Goal: Use online tool/utility

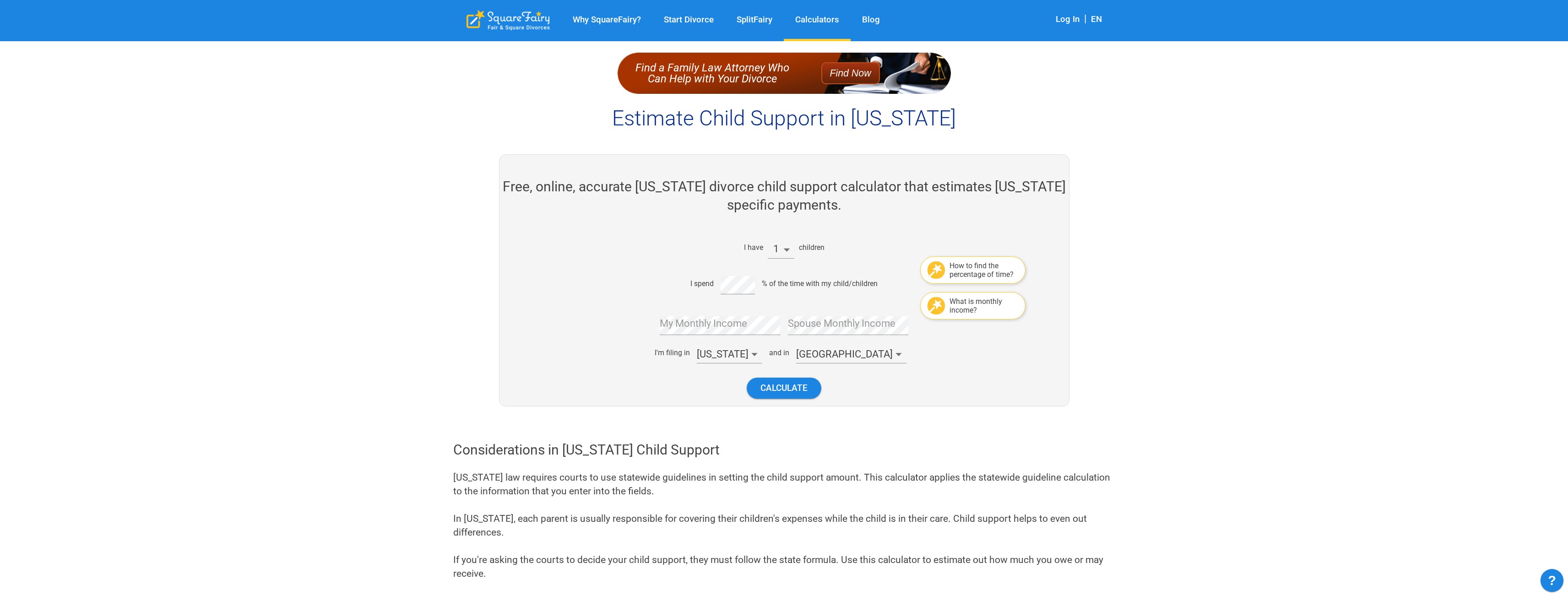
click at [781, 284] on li "2" at bounding box center [781, 285] width 26 height 16
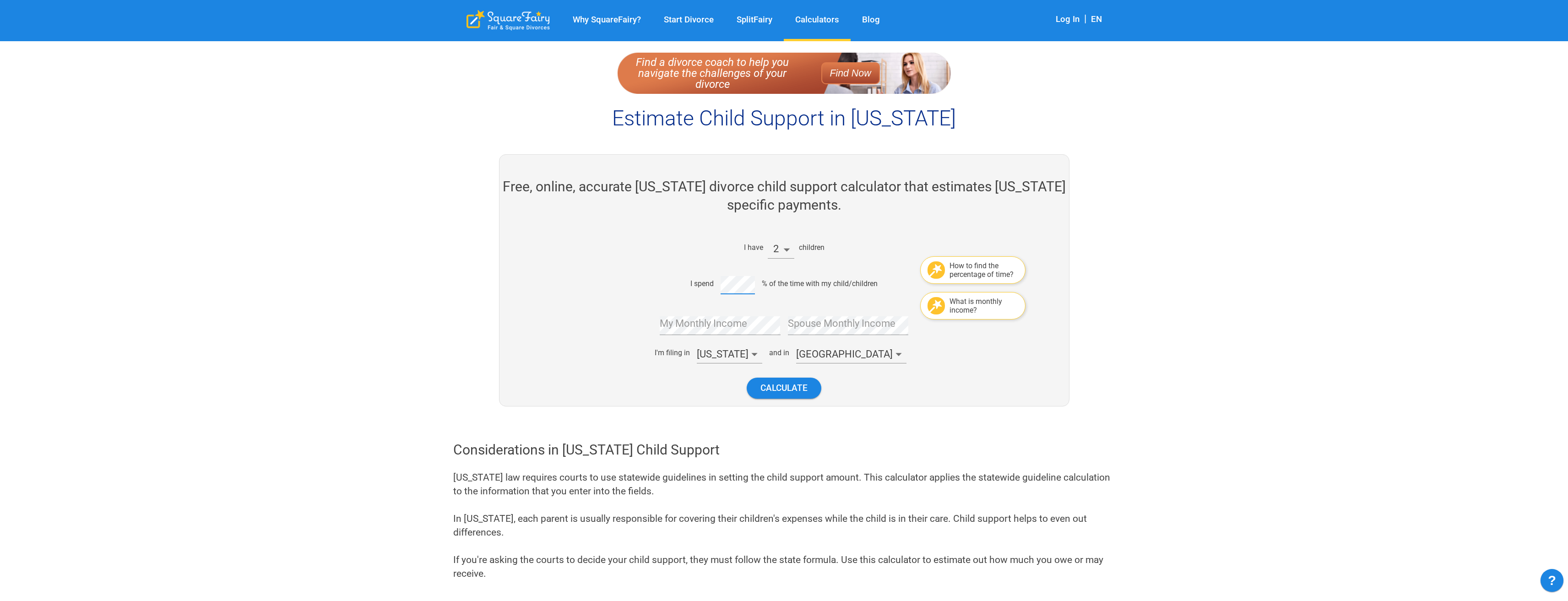
click at [715, 288] on div "I spend % of the time with my child/children" at bounding box center [780, 284] width 384 height 22
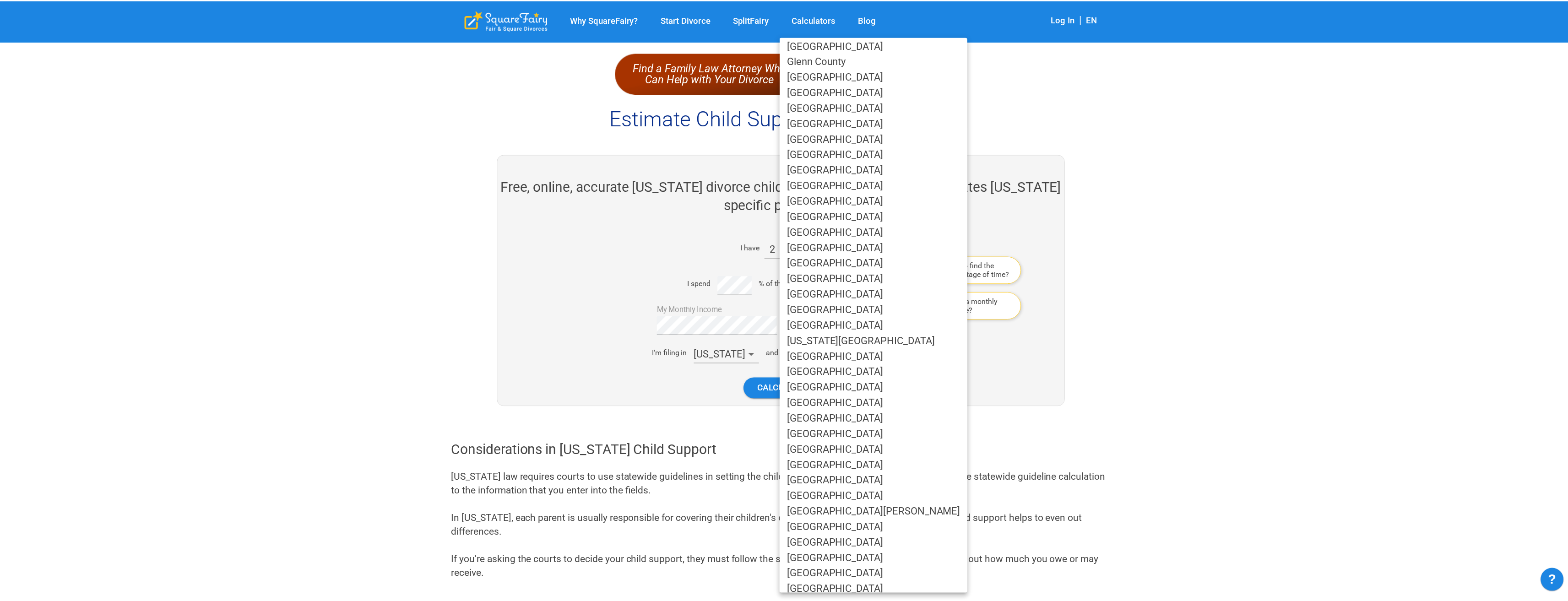
scroll to position [183, 0]
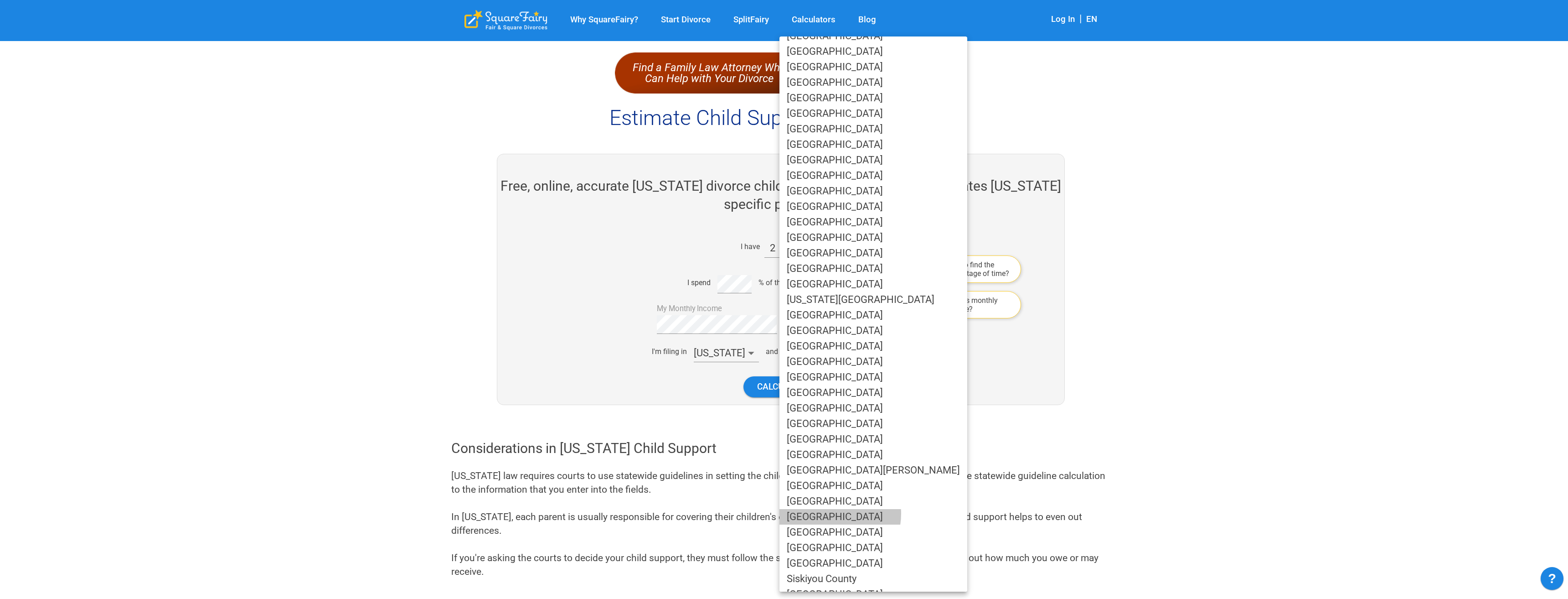
click at [831, 513] on li "[GEOGRAPHIC_DATA]" at bounding box center [873, 516] width 188 height 16
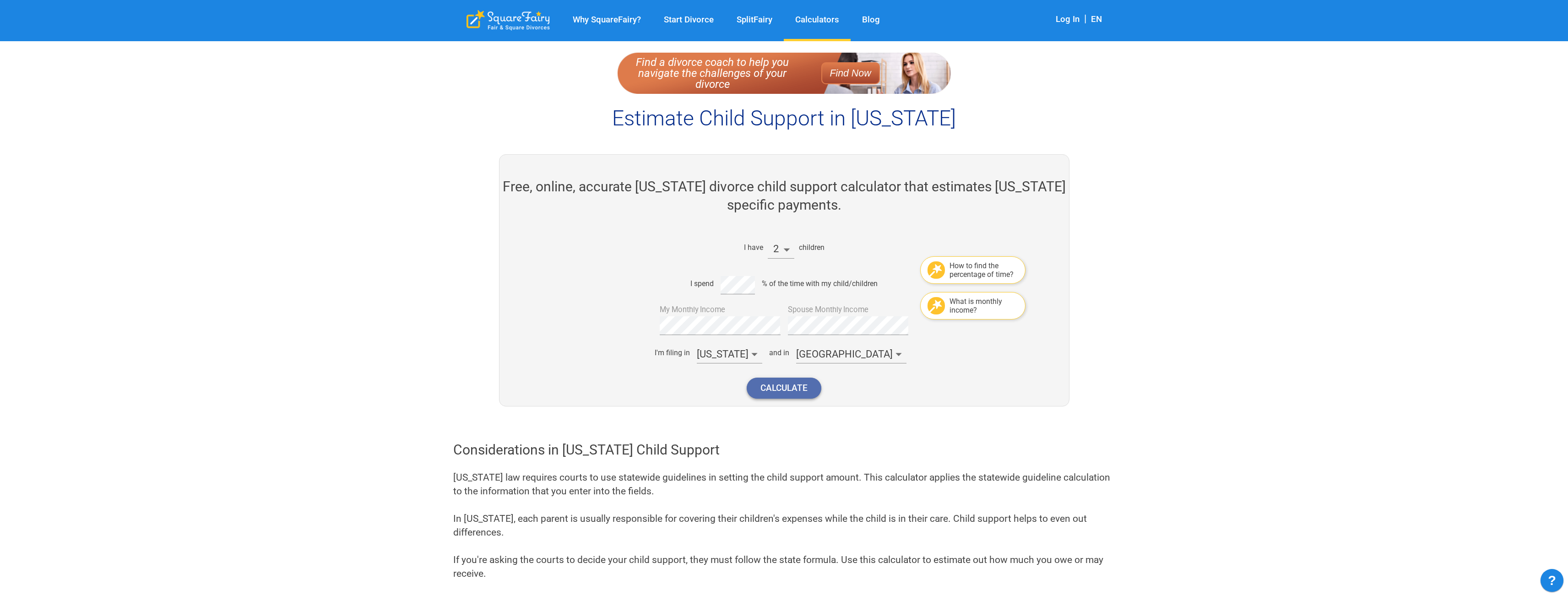
click at [777, 390] on button "Calculate" at bounding box center [784, 387] width 75 height 21
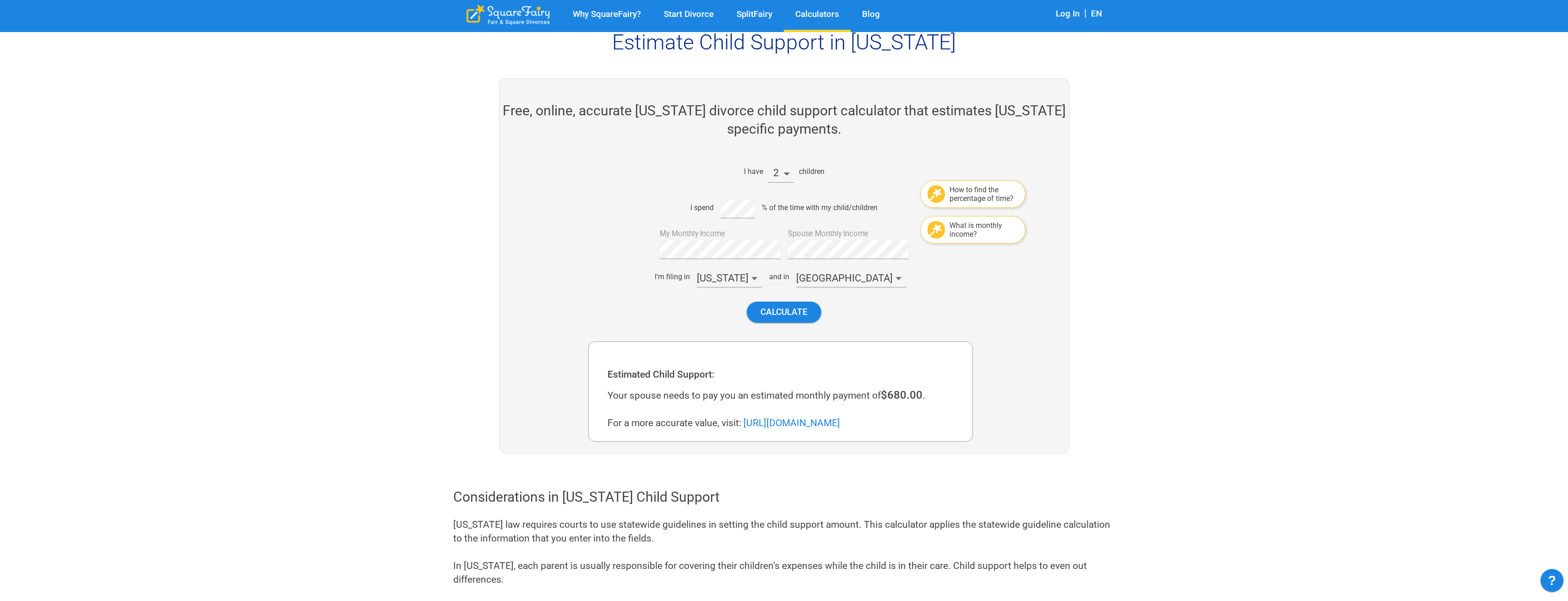
scroll to position [75, 0]
click at [772, 250] on div "I have 2 children How to find the percentage of time? I spend % of the time wit…" at bounding box center [780, 242] width 384 height 176
click at [779, 307] on button "Calculate" at bounding box center [784, 312] width 75 height 21
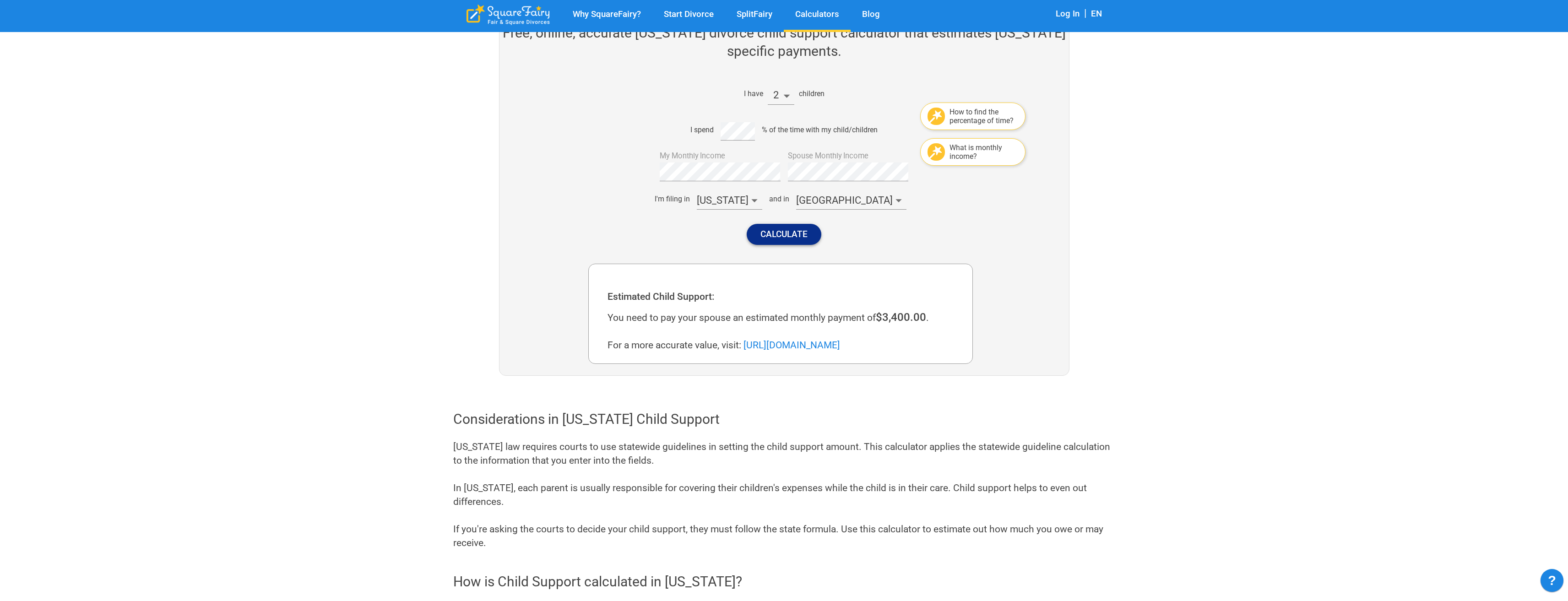
scroll to position [167, 0]
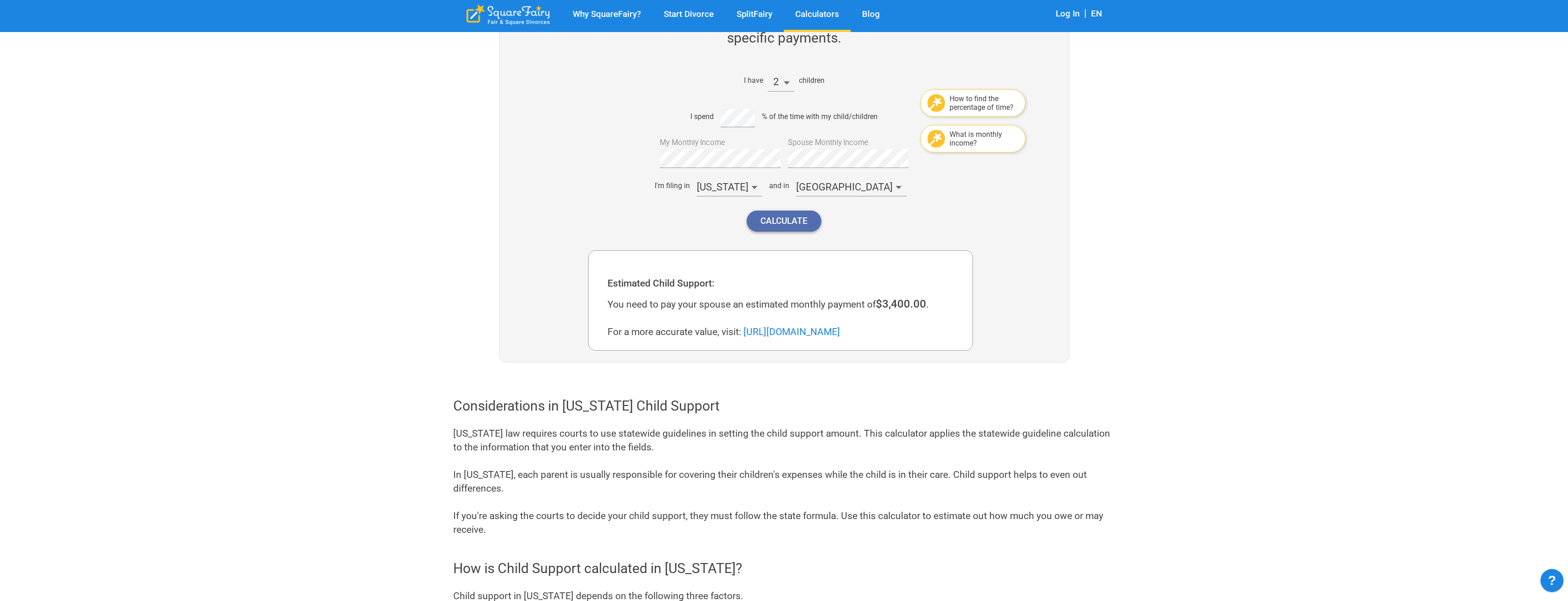
click at [776, 218] on button "Calculate" at bounding box center [784, 221] width 75 height 21
click at [720, 112] on div "I spend % of the time with my child/children" at bounding box center [780, 116] width 384 height 22
click at [797, 219] on button "Calculate" at bounding box center [784, 221] width 75 height 21
click at [813, 221] on button "Calculate" at bounding box center [784, 221] width 75 height 21
click at [811, 224] on button "Calculate" at bounding box center [784, 221] width 75 height 21
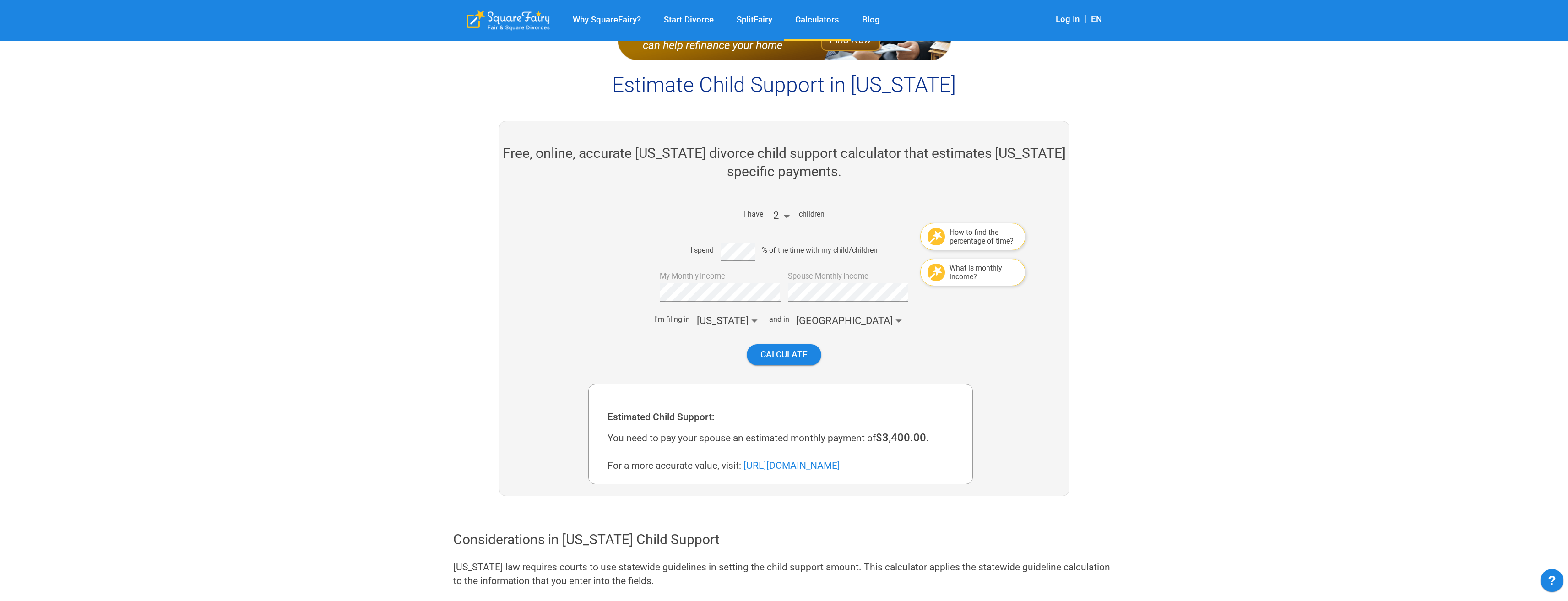
scroll to position [30, 0]
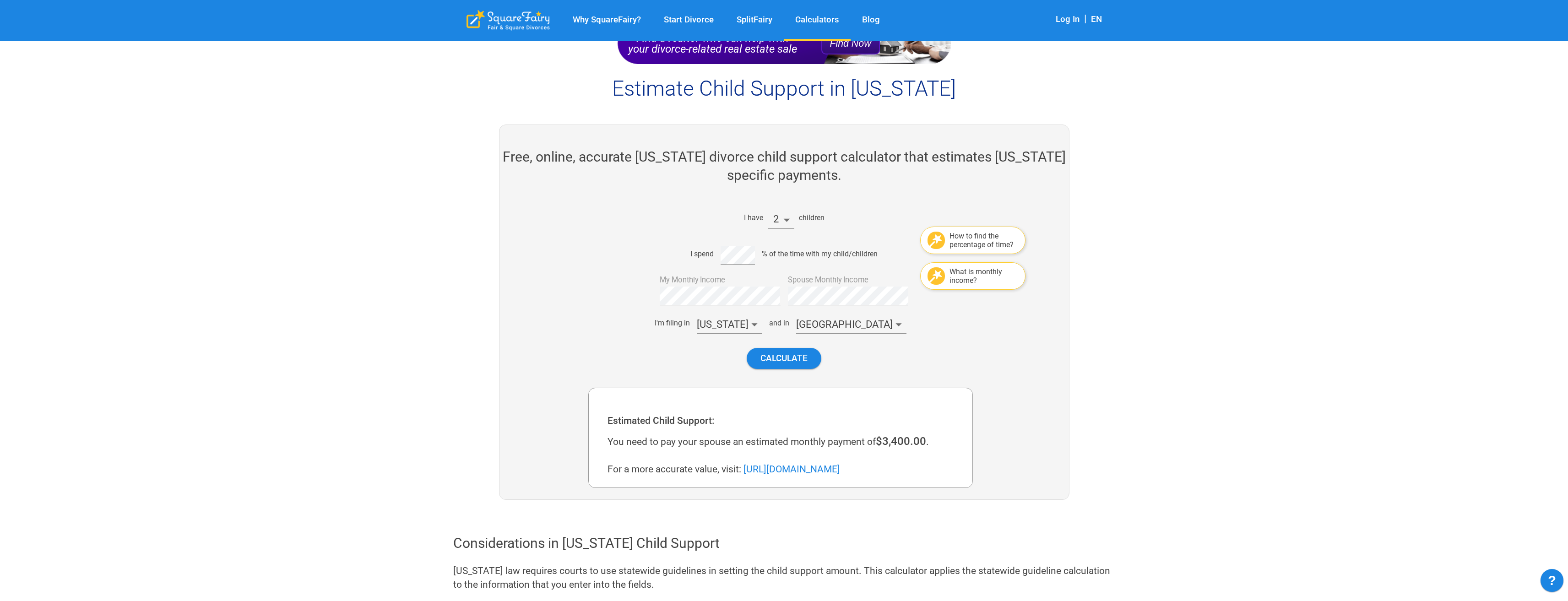
click at [784, 243] on li "1" at bounding box center [781, 240] width 26 height 16
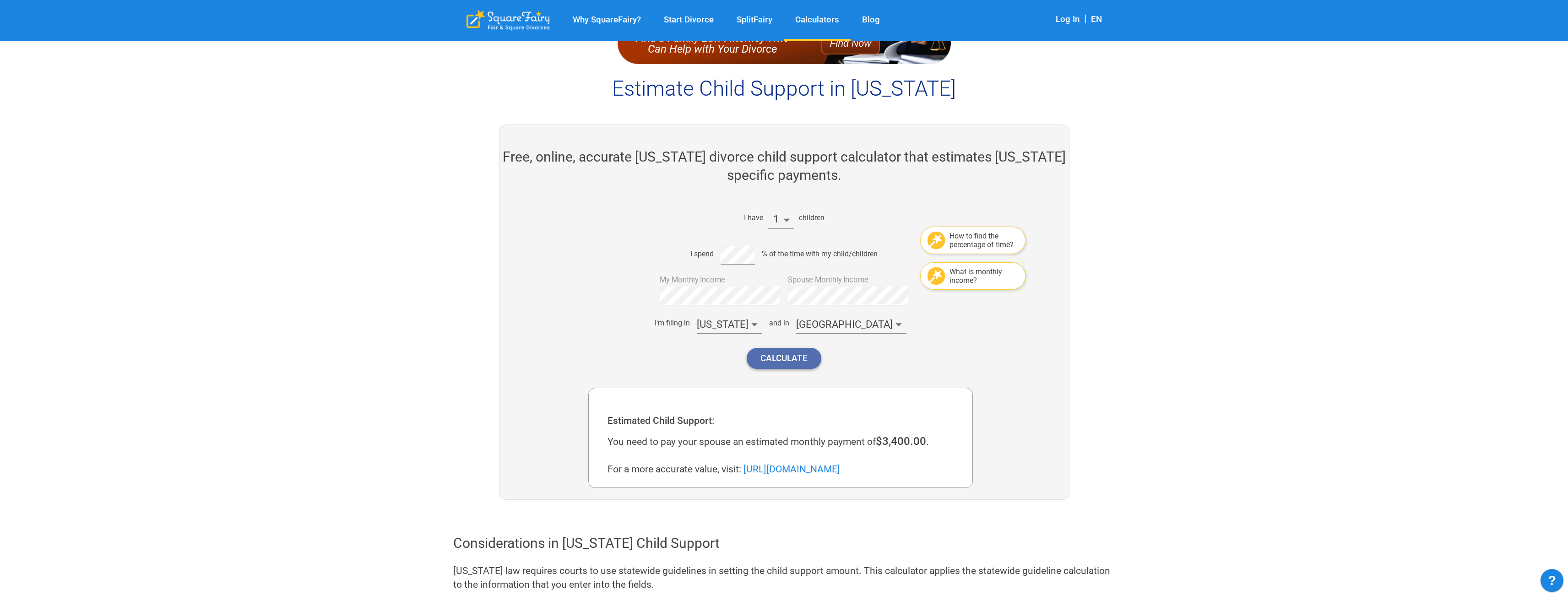
click at [786, 355] on button "Calculate" at bounding box center [784, 358] width 75 height 21
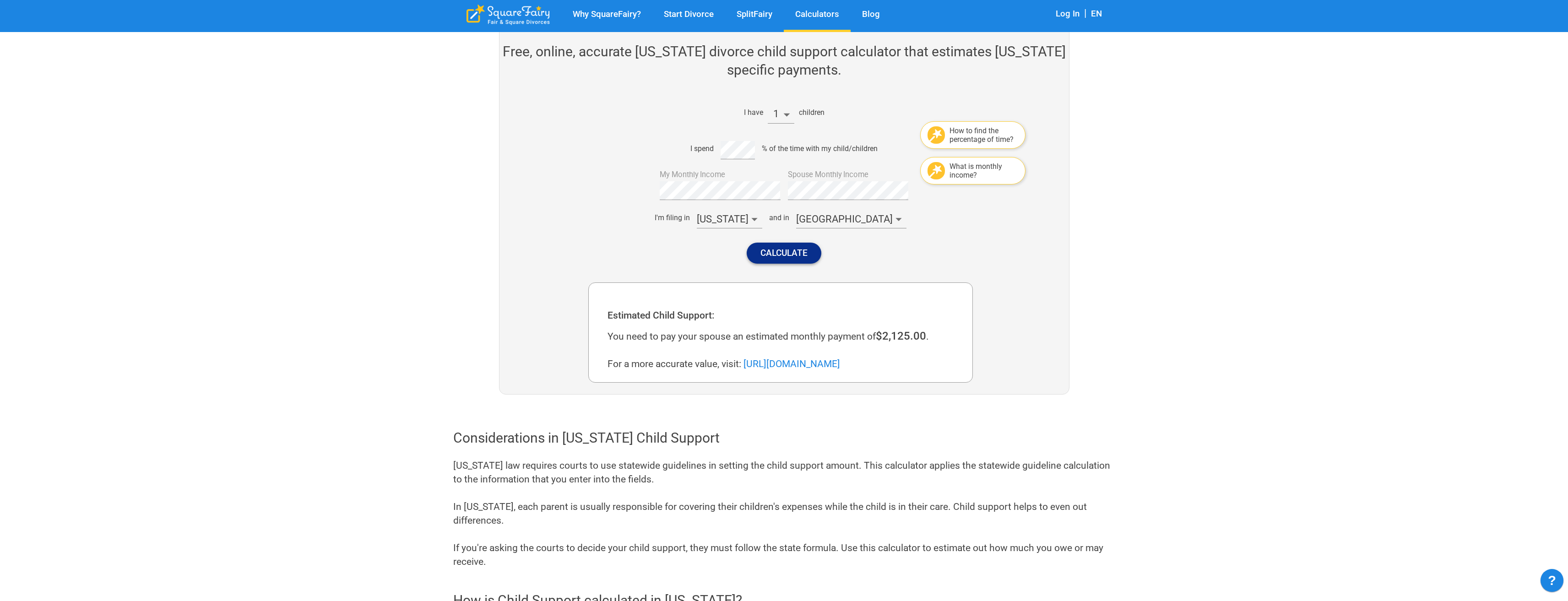
scroll to position [167, 0]
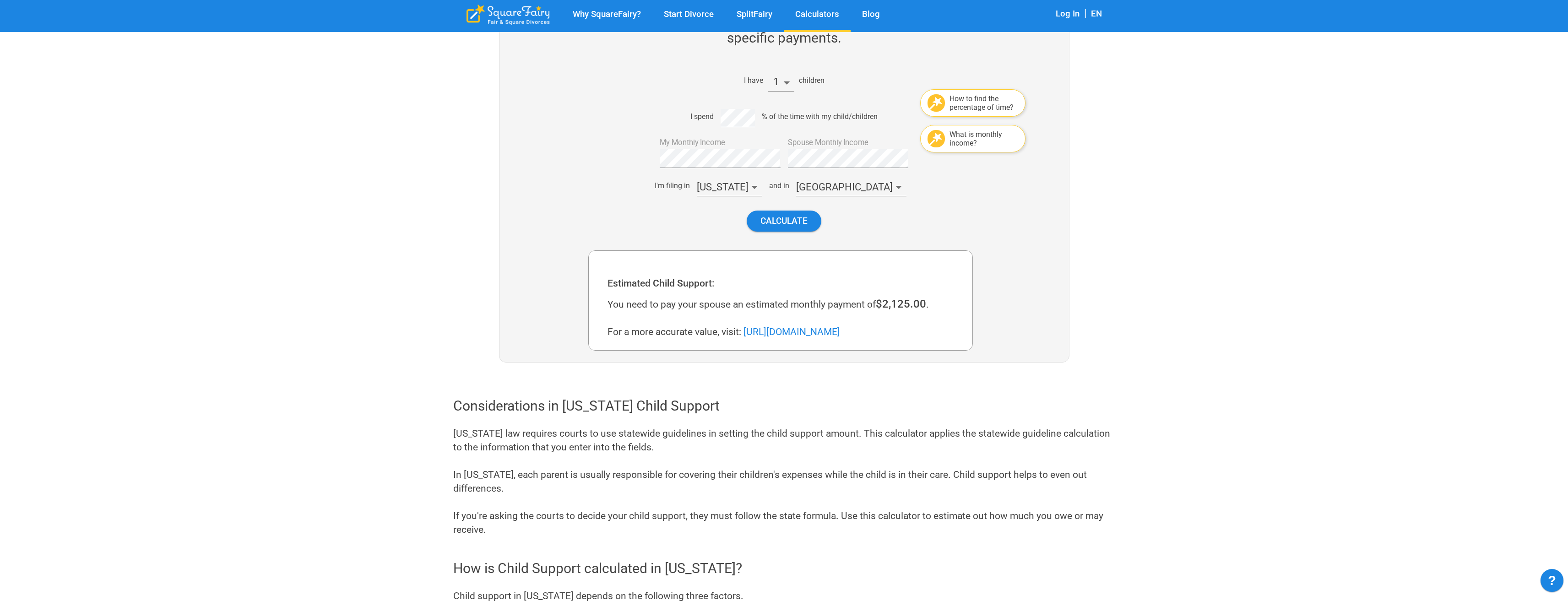
click at [784, 83] on body "Why SquareFairy? Start Divorce SplitFairy Calculators Blog Log In | EN Attorney…" at bounding box center [784, 549] width 1568 height 1350
click at [782, 116] on li "2" at bounding box center [781, 118] width 26 height 16
click at [781, 228] on button "Calculate" at bounding box center [784, 221] width 75 height 21
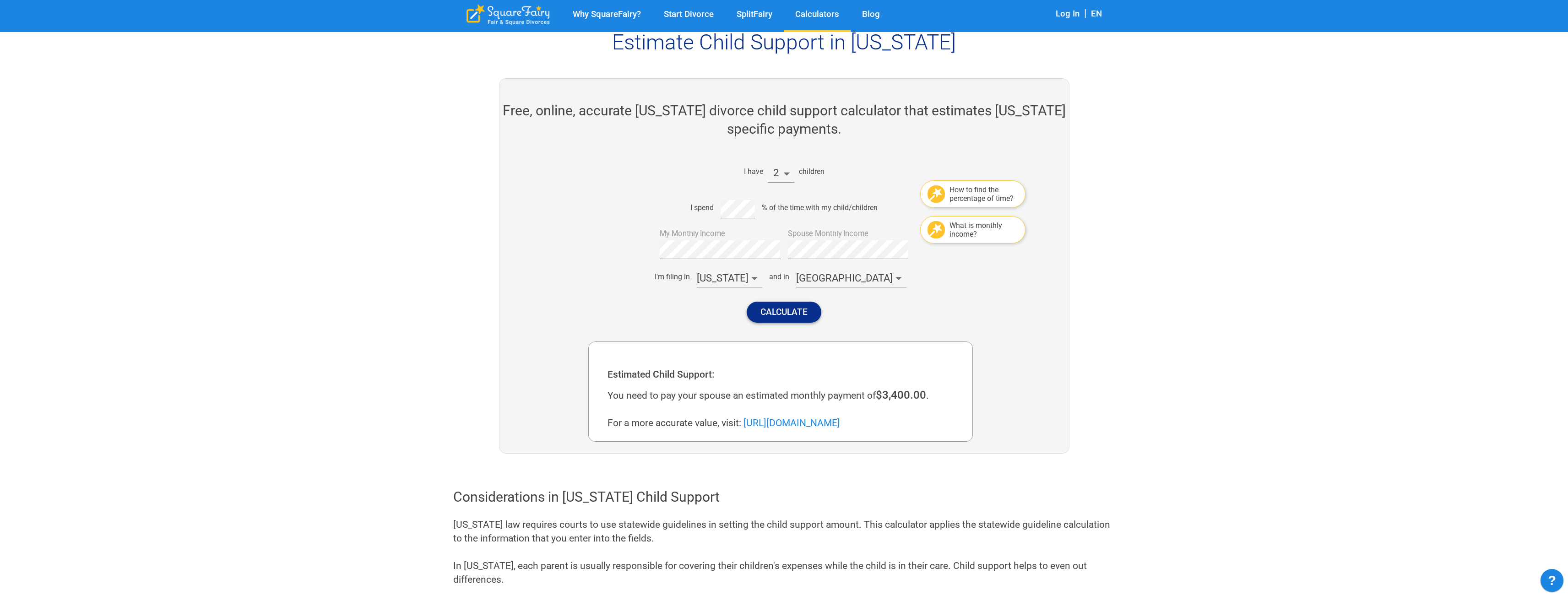
scroll to position [75, 0]
drag, startPoint x: 880, startPoint y: 207, endPoint x: 760, endPoint y: 207, distance: 120.0
click at [760, 207] on div "I spend % of the time with my child/children" at bounding box center [780, 208] width 384 height 22
click at [776, 312] on button "Calculate" at bounding box center [784, 312] width 75 height 21
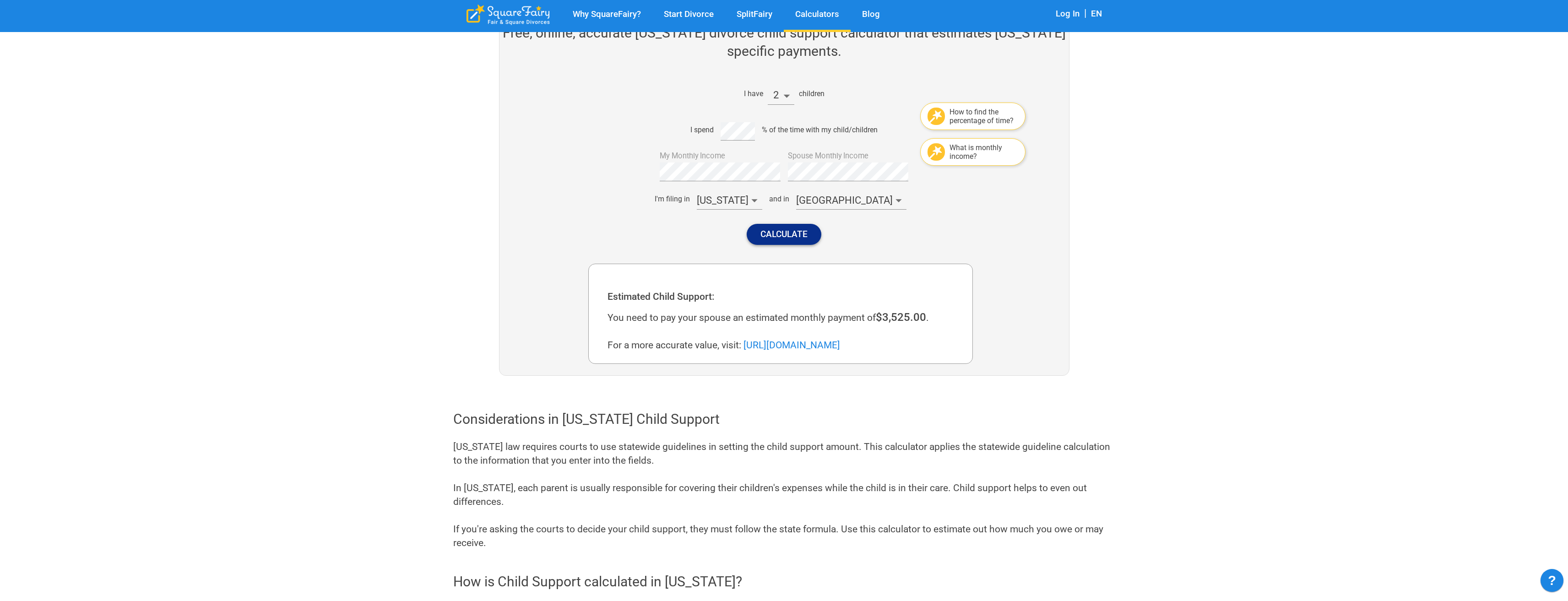
scroll to position [167, 0]
